Goal: Check status: Check status

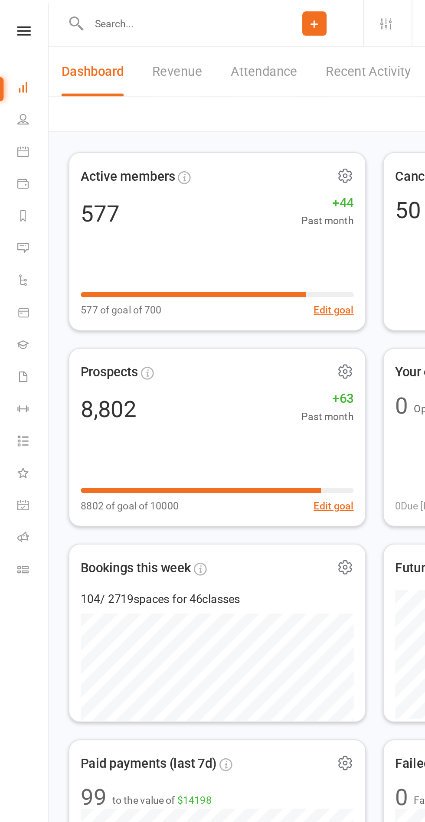
click at [74, 107] on span "Active members" at bounding box center [77, 107] width 57 height 13
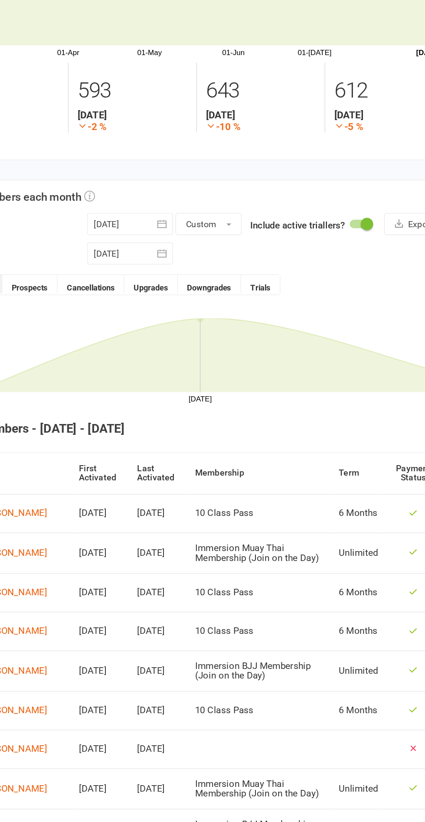
click at [170, 284] on div at bounding box center [180, 284] width 61 height 16
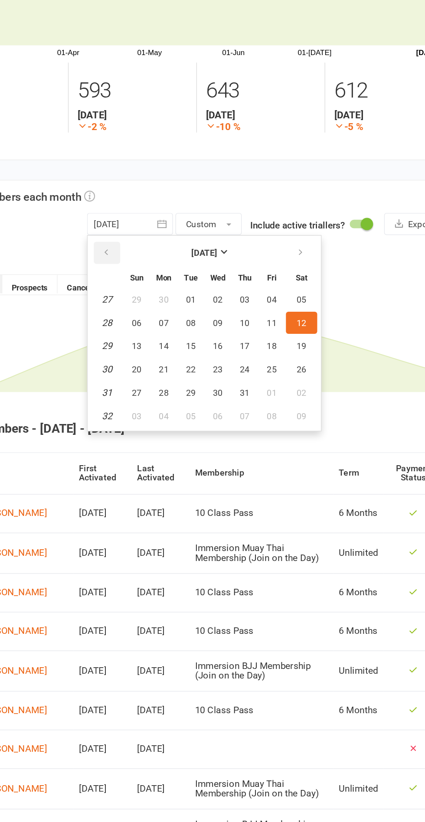
click at [163, 306] on icon "button" at bounding box center [163, 303] width 6 height 7
click at [163, 303] on icon "button" at bounding box center [163, 303] width 6 height 7
click at [163, 304] on icon "button" at bounding box center [163, 303] width 6 height 7
click at [163, 303] on icon "button" at bounding box center [163, 303] width 6 height 7
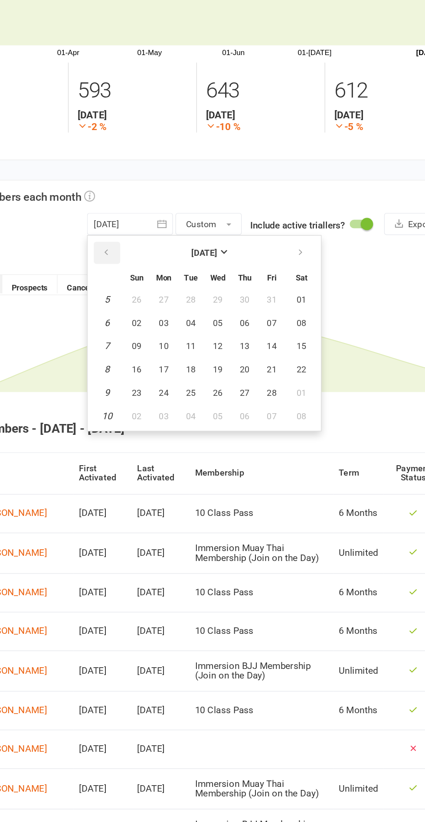
click at [164, 307] on button "button" at bounding box center [164, 304] width 19 height 16
click at [165, 342] on td "1" at bounding box center [164, 337] width 22 height 16
click at [176, 338] on button "29" at bounding box center [185, 337] width 18 height 16
type input "[DATE]"
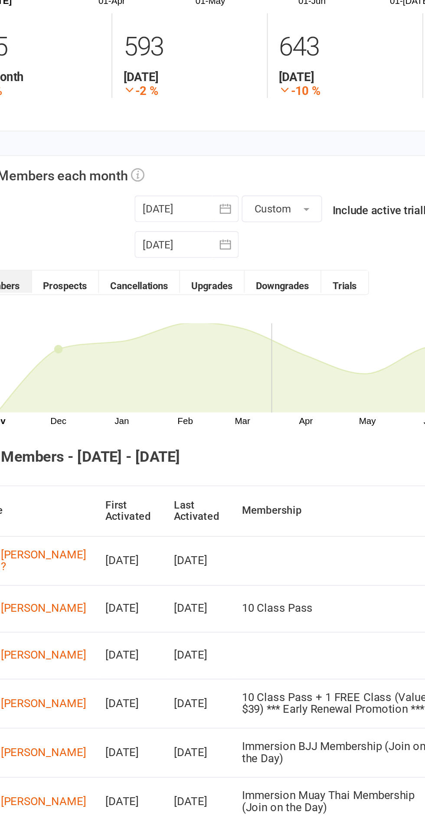
click at [149, 329] on button "Cancellations" at bounding box center [152, 325] width 47 height 13
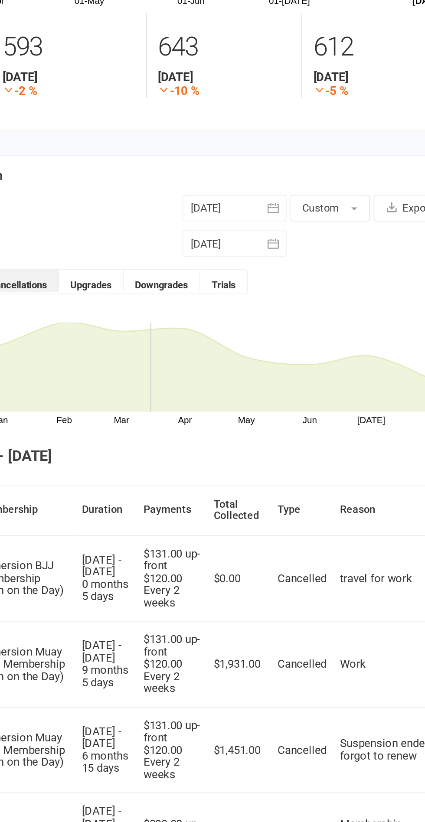
click at [273, 300] on div at bounding box center [278, 304] width 61 height 16
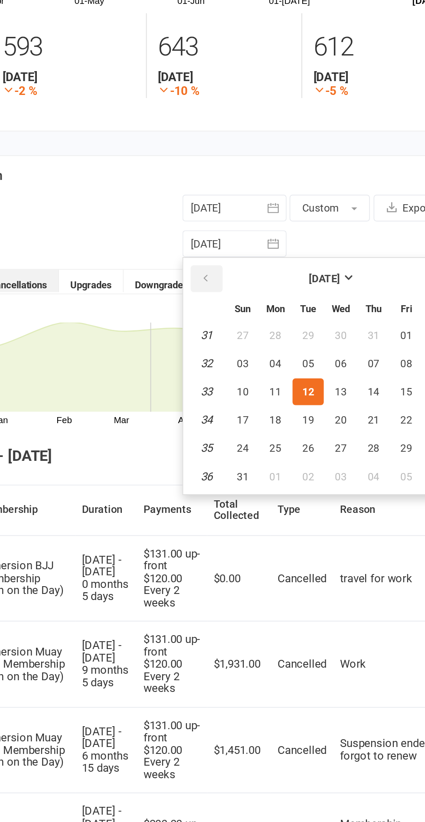
click at [262, 323] on icon "button" at bounding box center [262, 324] width 6 height 7
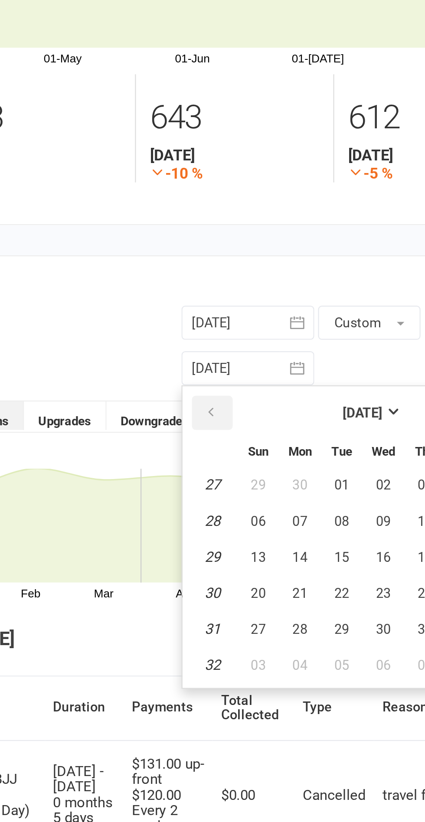
click at [260, 326] on icon "button" at bounding box center [262, 324] width 6 height 7
click at [263, 327] on icon "button" at bounding box center [262, 324] width 6 height 7
click at [262, 324] on icon "button" at bounding box center [262, 324] width 6 height 7
click at [259, 326] on icon "button" at bounding box center [262, 324] width 6 height 7
click at [255, 326] on button "button" at bounding box center [262, 324] width 19 height 16
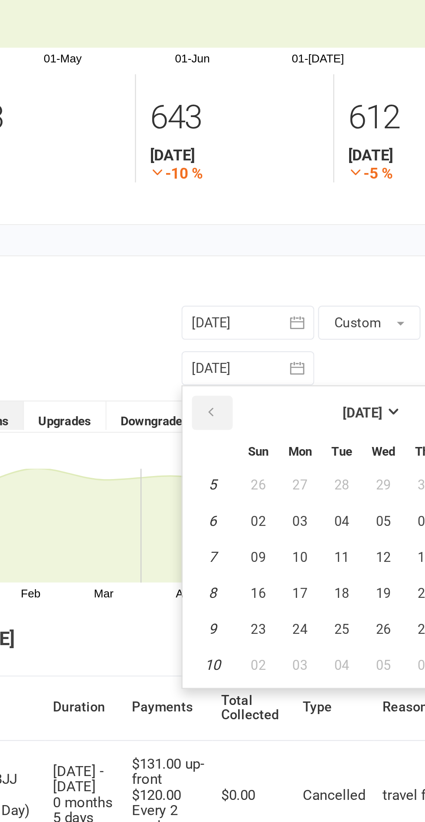
click at [254, 326] on button "button" at bounding box center [262, 324] width 19 height 16
click at [260, 355] on td "1" at bounding box center [262, 357] width 22 height 16
click at [262, 361] on td "1" at bounding box center [262, 357] width 22 height 16
click at [265, 359] on td "1" at bounding box center [262, 357] width 22 height 16
click at [263, 361] on td "1" at bounding box center [262, 357] width 22 height 16
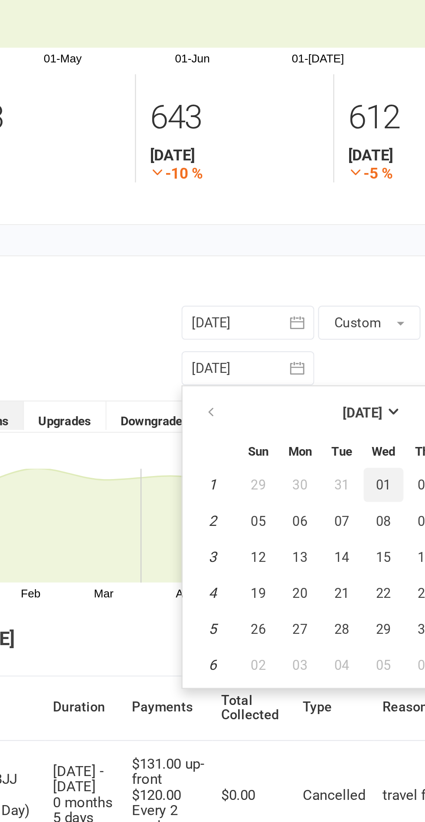
click at [340, 357] on span "01" at bounding box center [340, 357] width 7 height 7
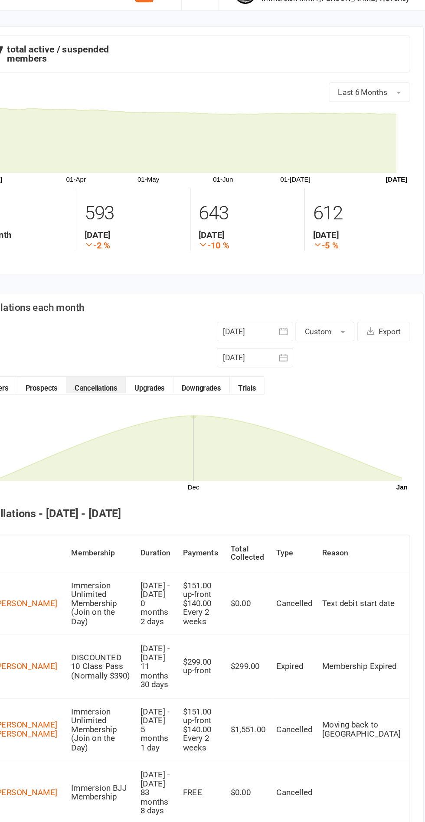
click at [273, 305] on div at bounding box center [278, 304] width 61 height 16
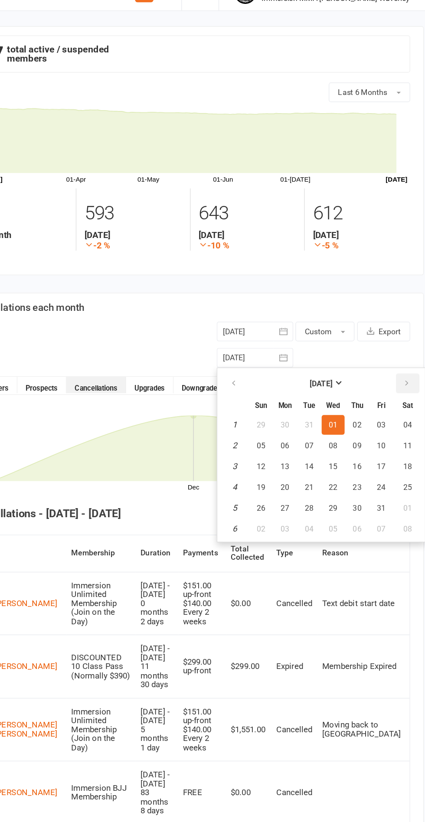
click at [399, 322] on icon "button" at bounding box center [399, 324] width 6 height 7
click at [399, 321] on icon "button" at bounding box center [399, 324] width 6 height 7
click at [397, 322] on icon "button" at bounding box center [399, 324] width 6 height 7
click at [398, 324] on icon "button" at bounding box center [399, 324] width 6 height 7
click at [400, 325] on icon "button" at bounding box center [399, 324] width 6 height 7
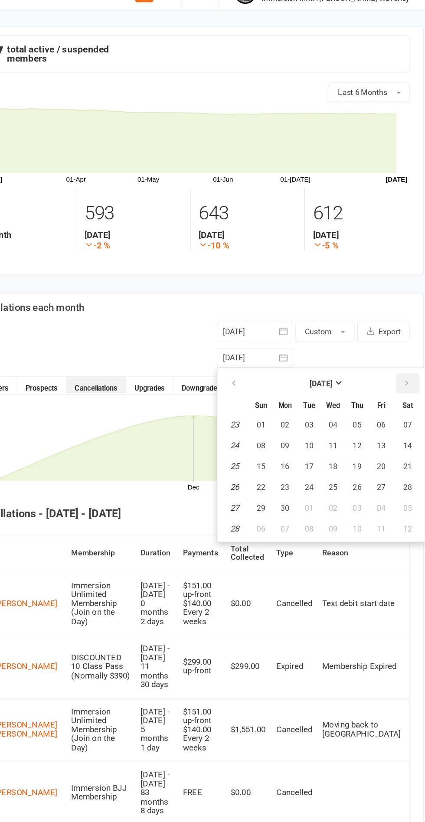
click at [397, 323] on icon "button" at bounding box center [399, 324] width 6 height 7
click at [397, 325] on icon "button" at bounding box center [399, 324] width 6 height 7
click at [379, 376] on span "08" at bounding box center [378, 373] width 7 height 7
type input "[DATE]"
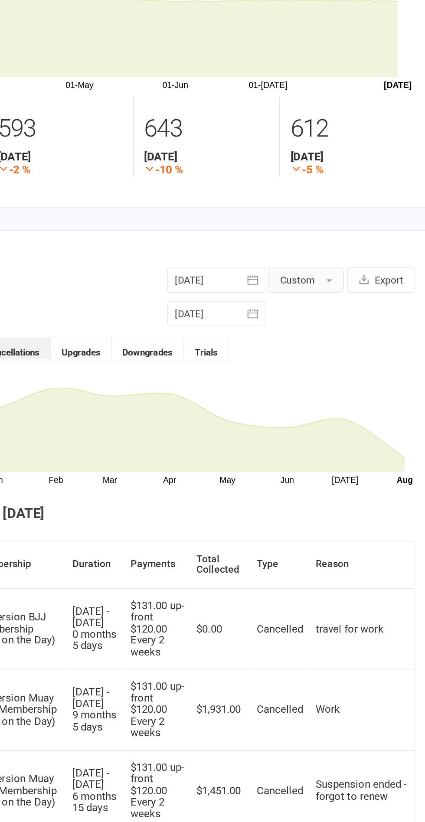
click at [348, 283] on span "button" at bounding box center [348, 284] width 3 height 2
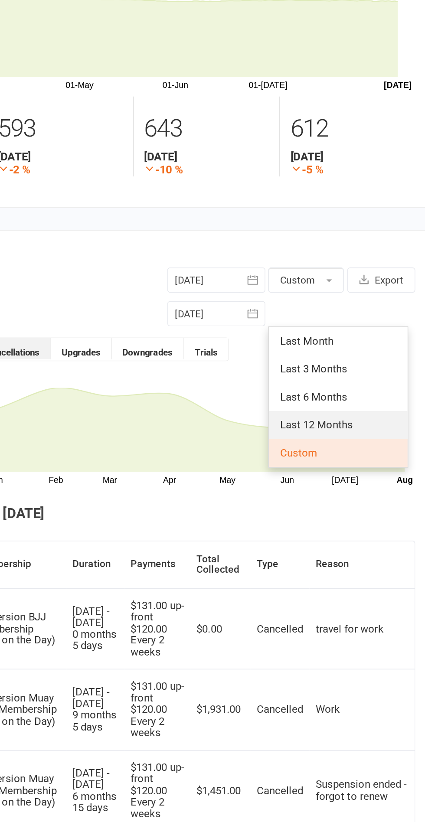
click at [370, 377] on link "Last 12 Months" at bounding box center [354, 372] width 86 height 17
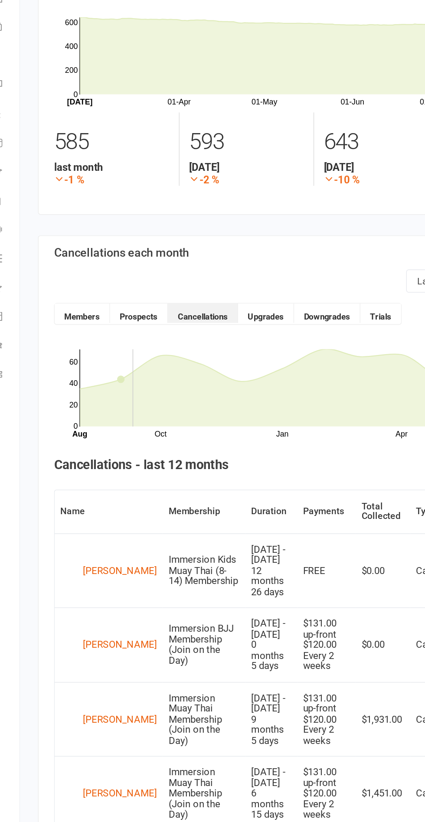
click at [67, 307] on button "Members" at bounding box center [71, 304] width 37 height 13
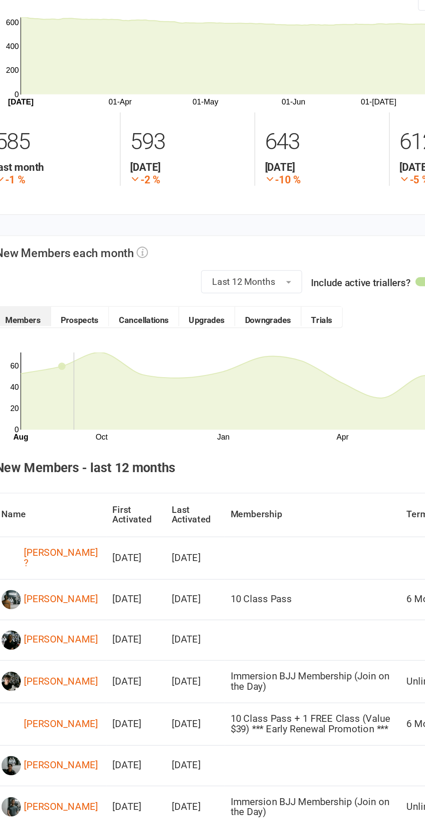
click at [172, 311] on button "Cancellations" at bounding box center [152, 306] width 47 height 13
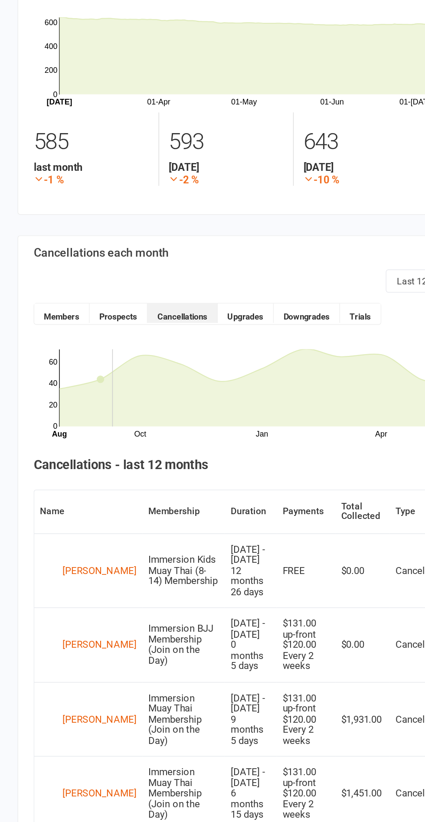
click at [74, 306] on button "Members" at bounding box center [71, 304] width 37 height 13
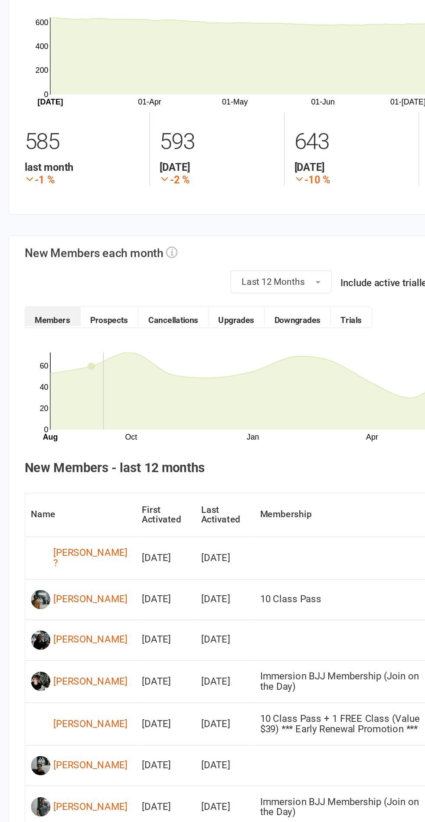
click at [206, 309] on button "Upgrades" at bounding box center [195, 306] width 38 height 13
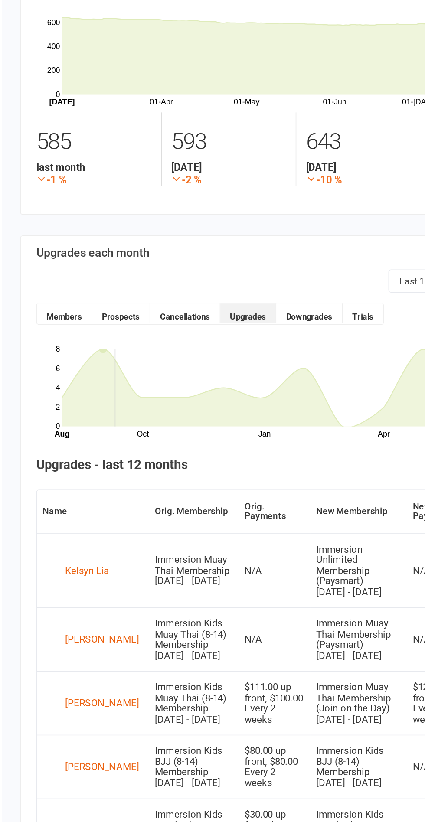
click at [237, 306] on button "Downgrades" at bounding box center [236, 304] width 45 height 13
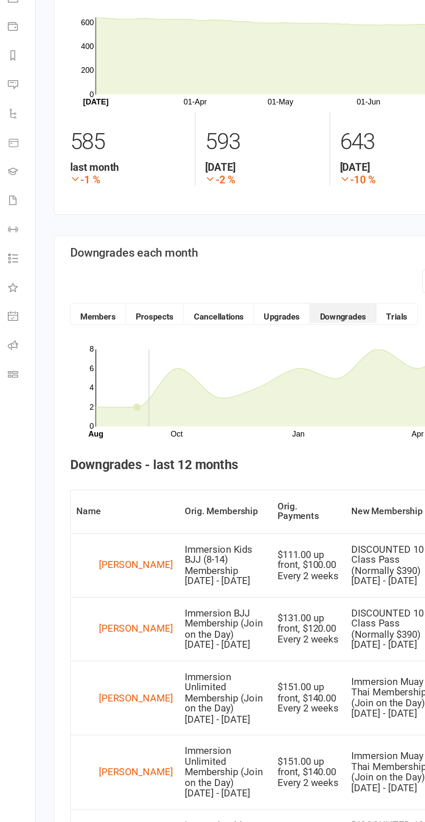
click at [67, 307] on button "Members" at bounding box center [71, 304] width 37 height 13
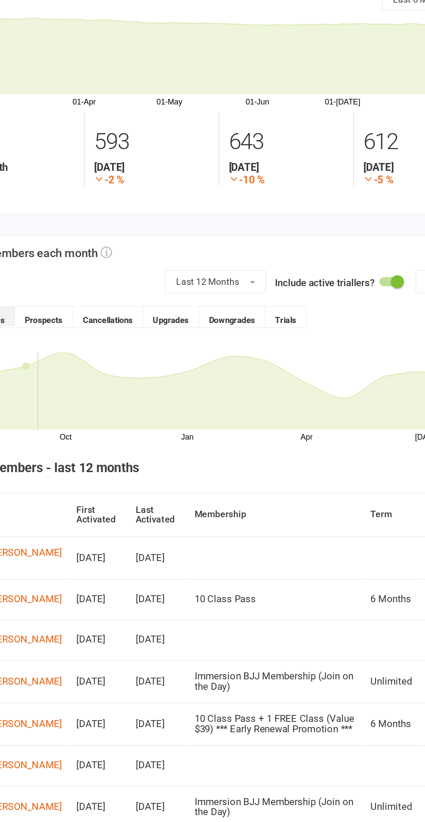
click at [243, 309] on button "Downgrades" at bounding box center [236, 306] width 45 height 13
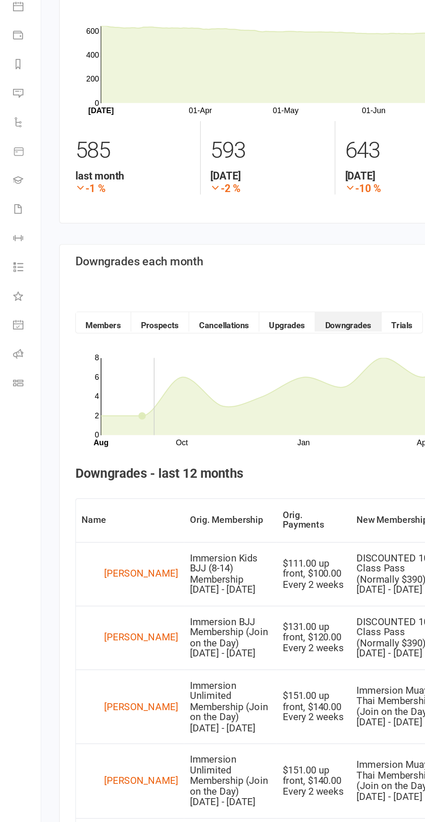
click at [68, 309] on button "Members" at bounding box center [71, 304] width 37 height 13
